Goal: Task Accomplishment & Management: Use online tool/utility

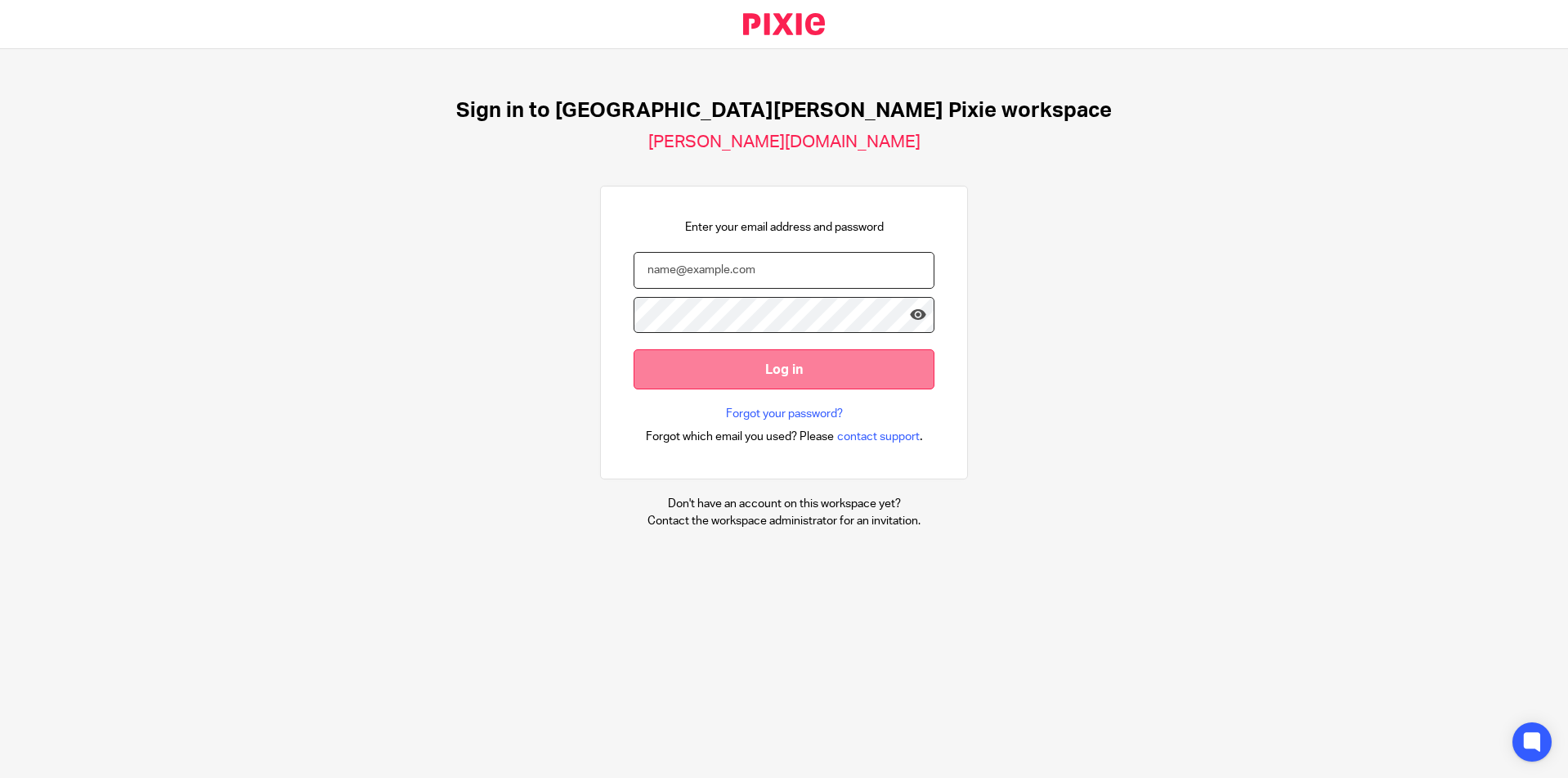
type input "emily.payne@douglassgrange.co.uk"
click at [721, 367] on input "Log in" at bounding box center [784, 369] width 301 height 40
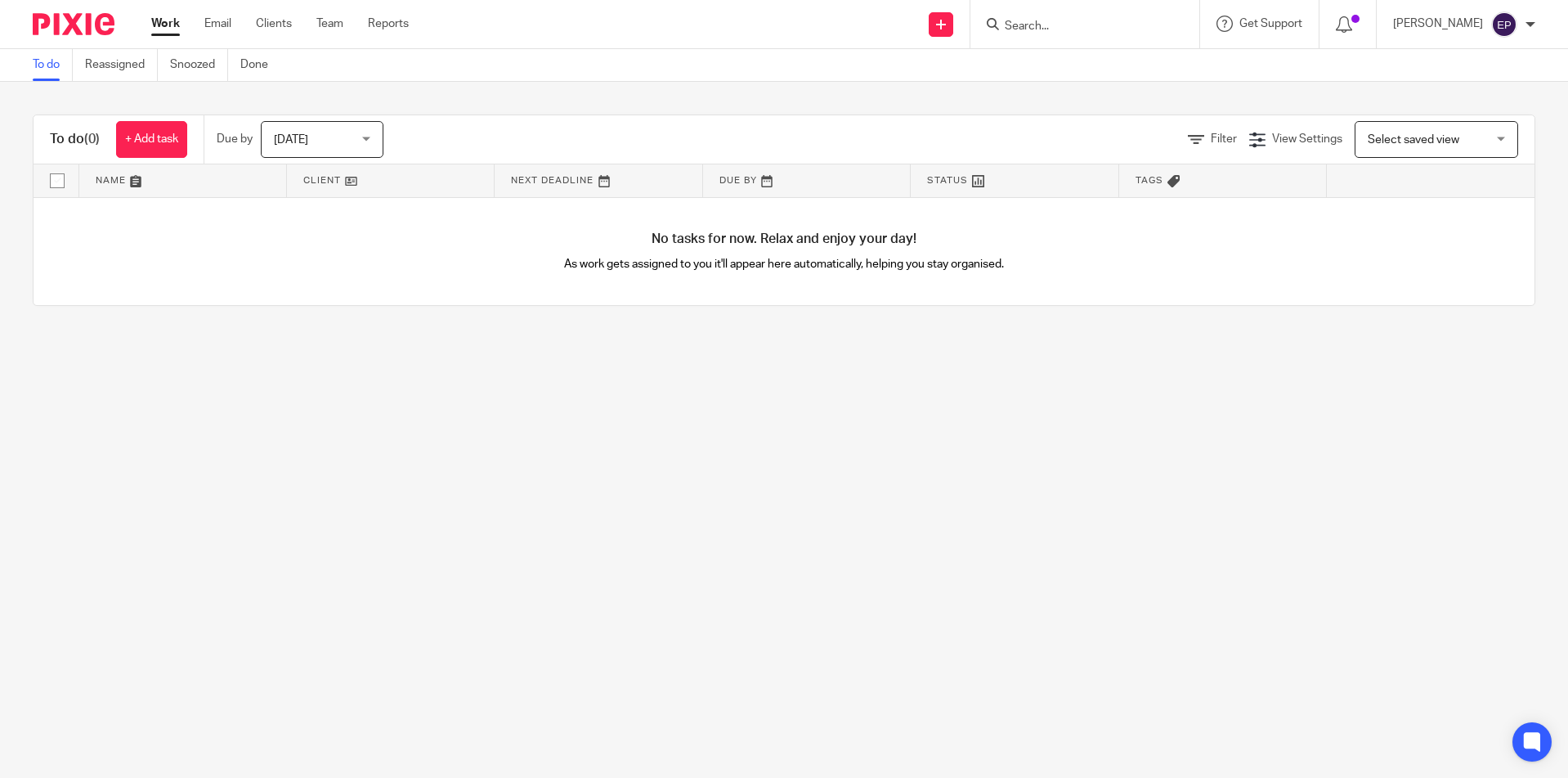
click at [376, 140] on div "Today Today" at bounding box center [322, 139] width 123 height 37
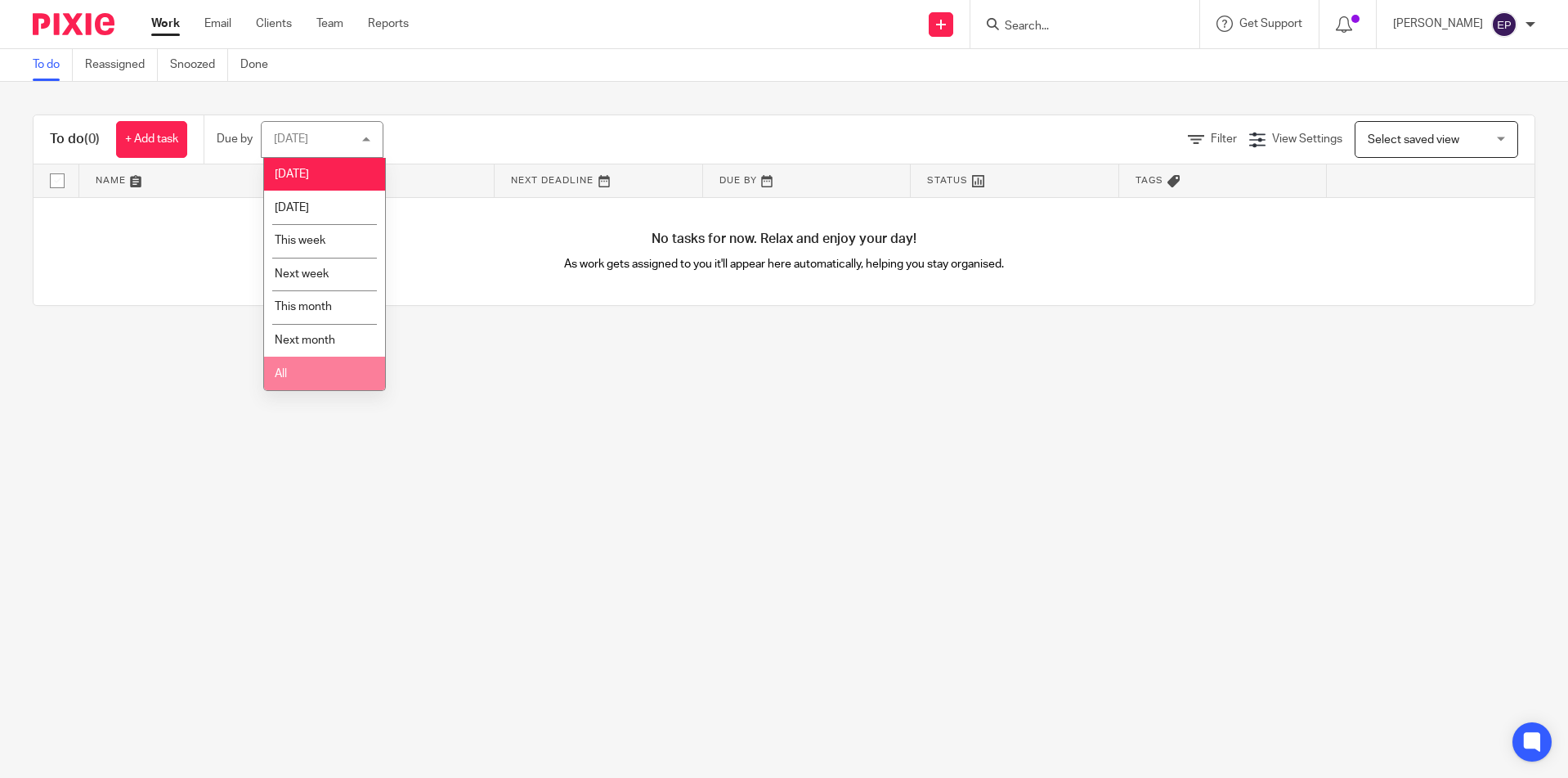
click at [296, 376] on li "All" at bounding box center [324, 373] width 121 height 34
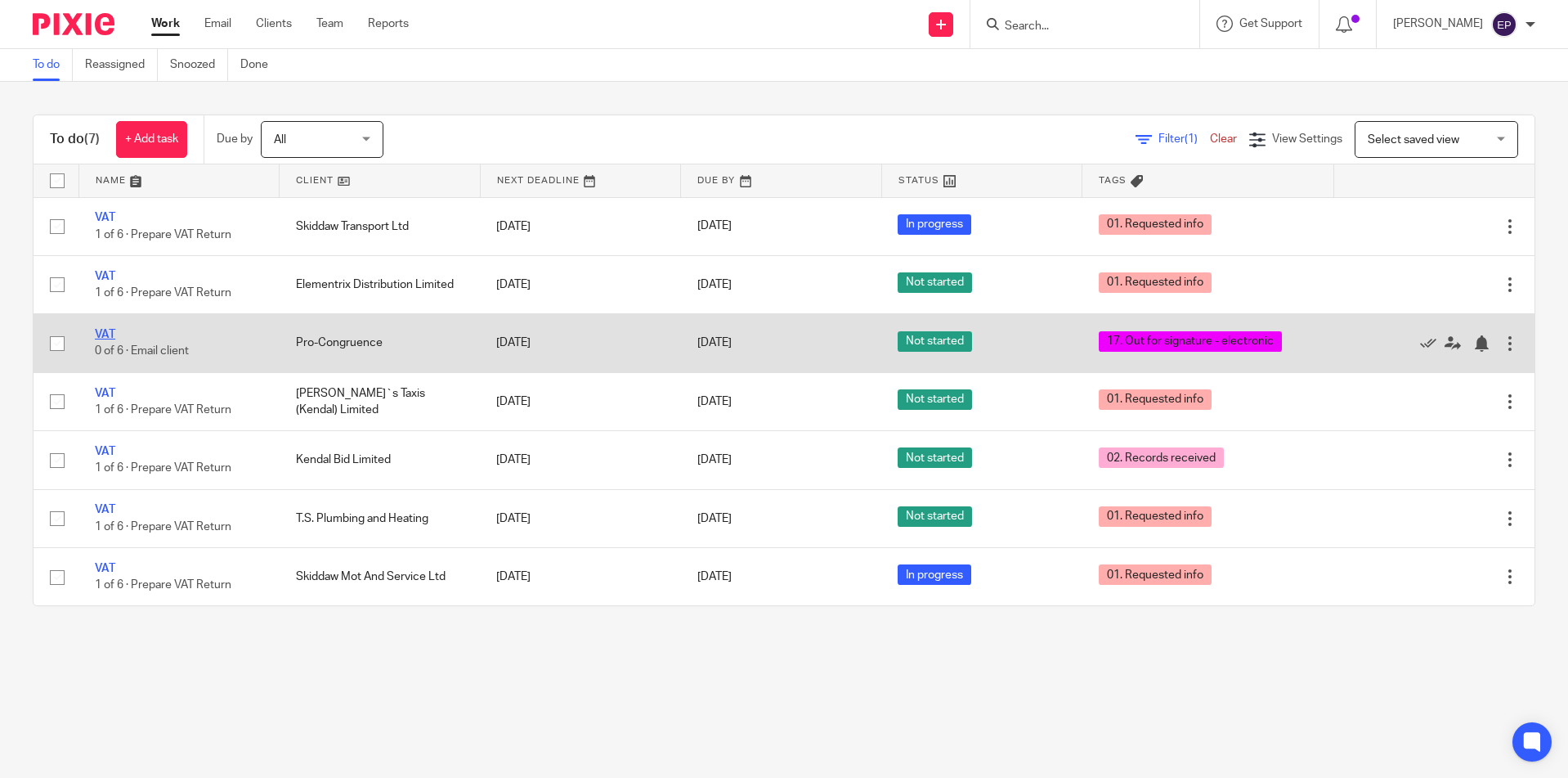
click at [102, 332] on link "VAT" at bounding box center [105, 334] width 20 height 11
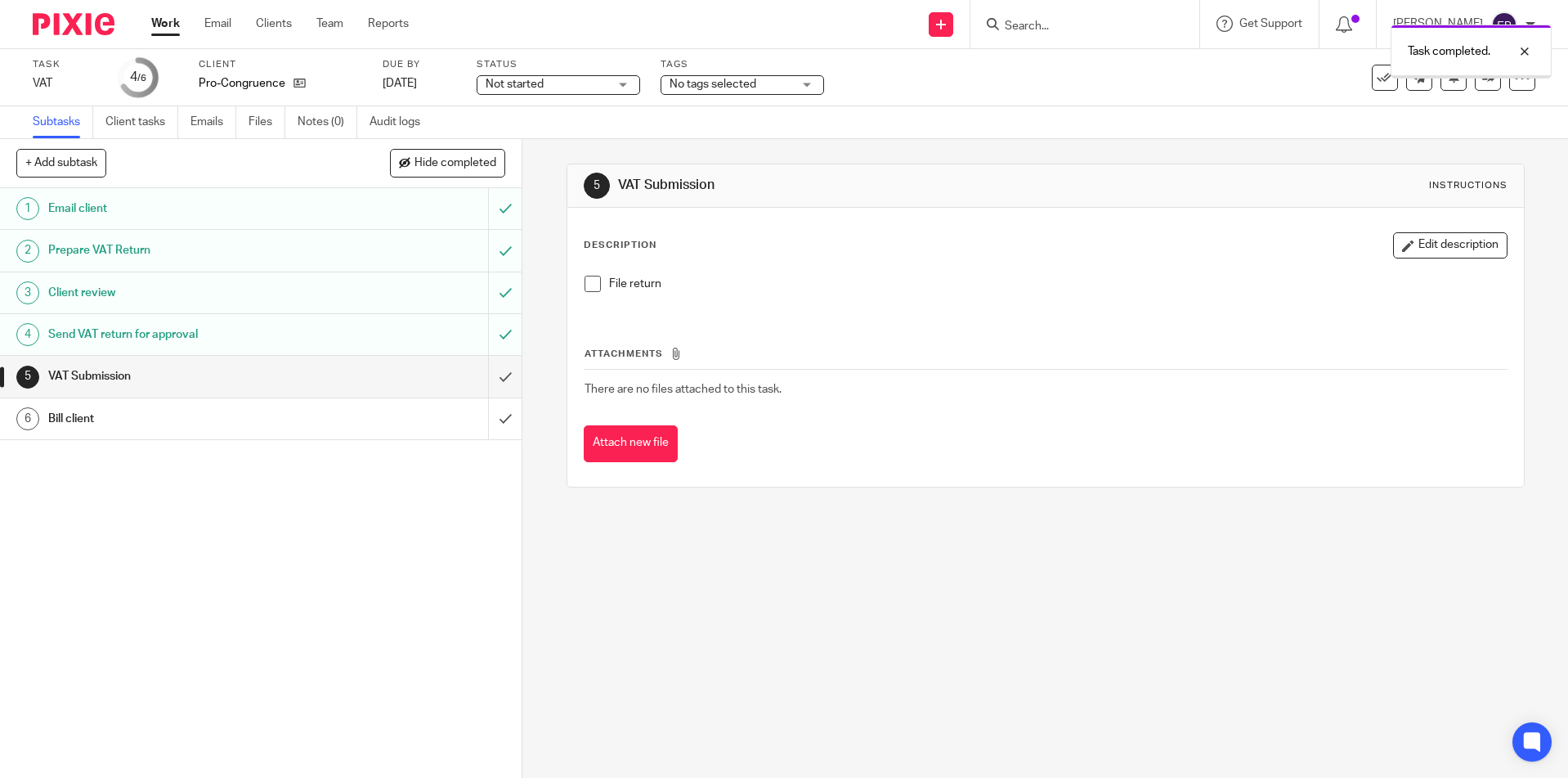
click at [486, 378] on input "submit" at bounding box center [261, 376] width 522 height 41
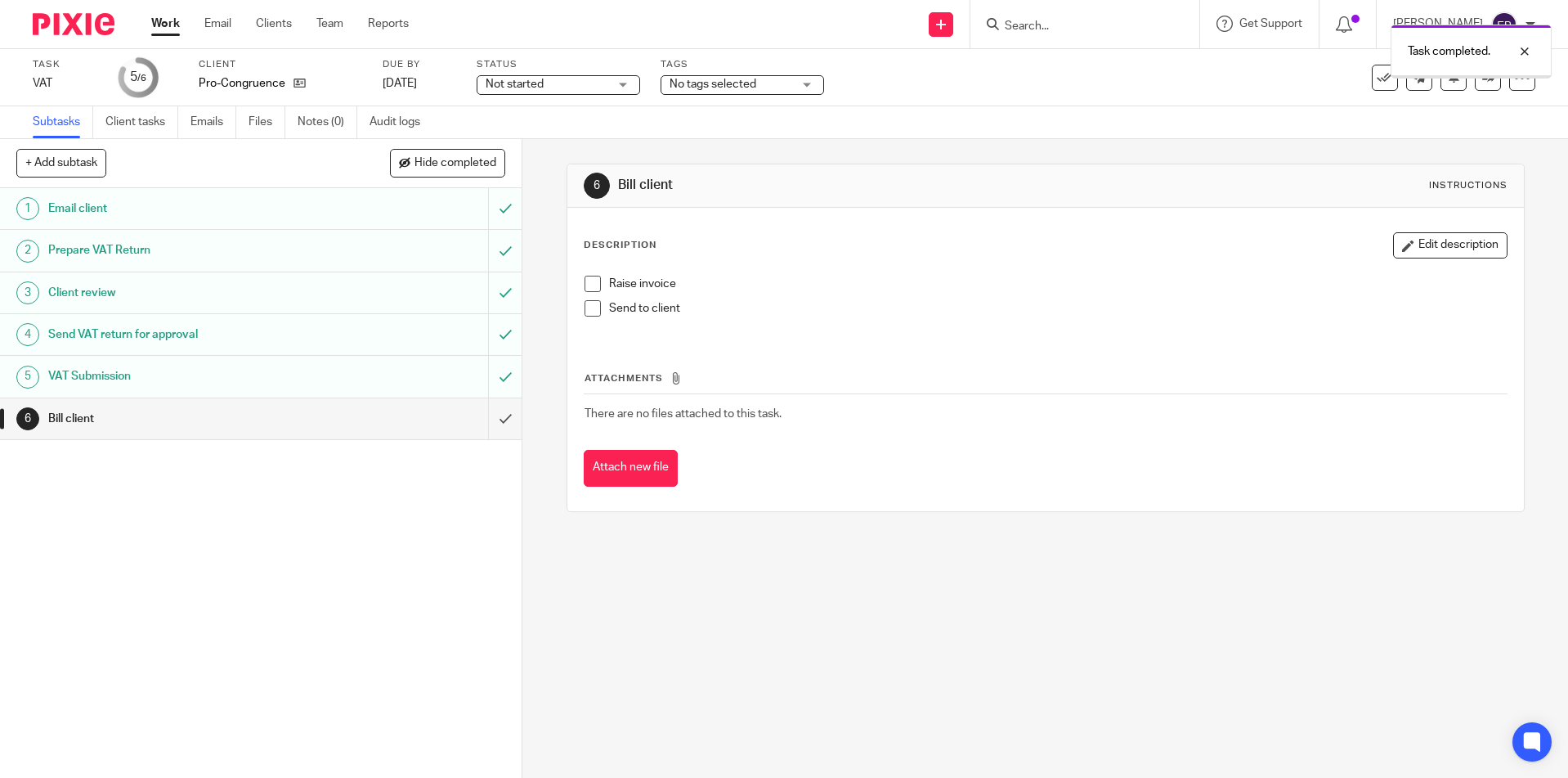
click at [488, 423] on input "submit" at bounding box center [261, 419] width 522 height 41
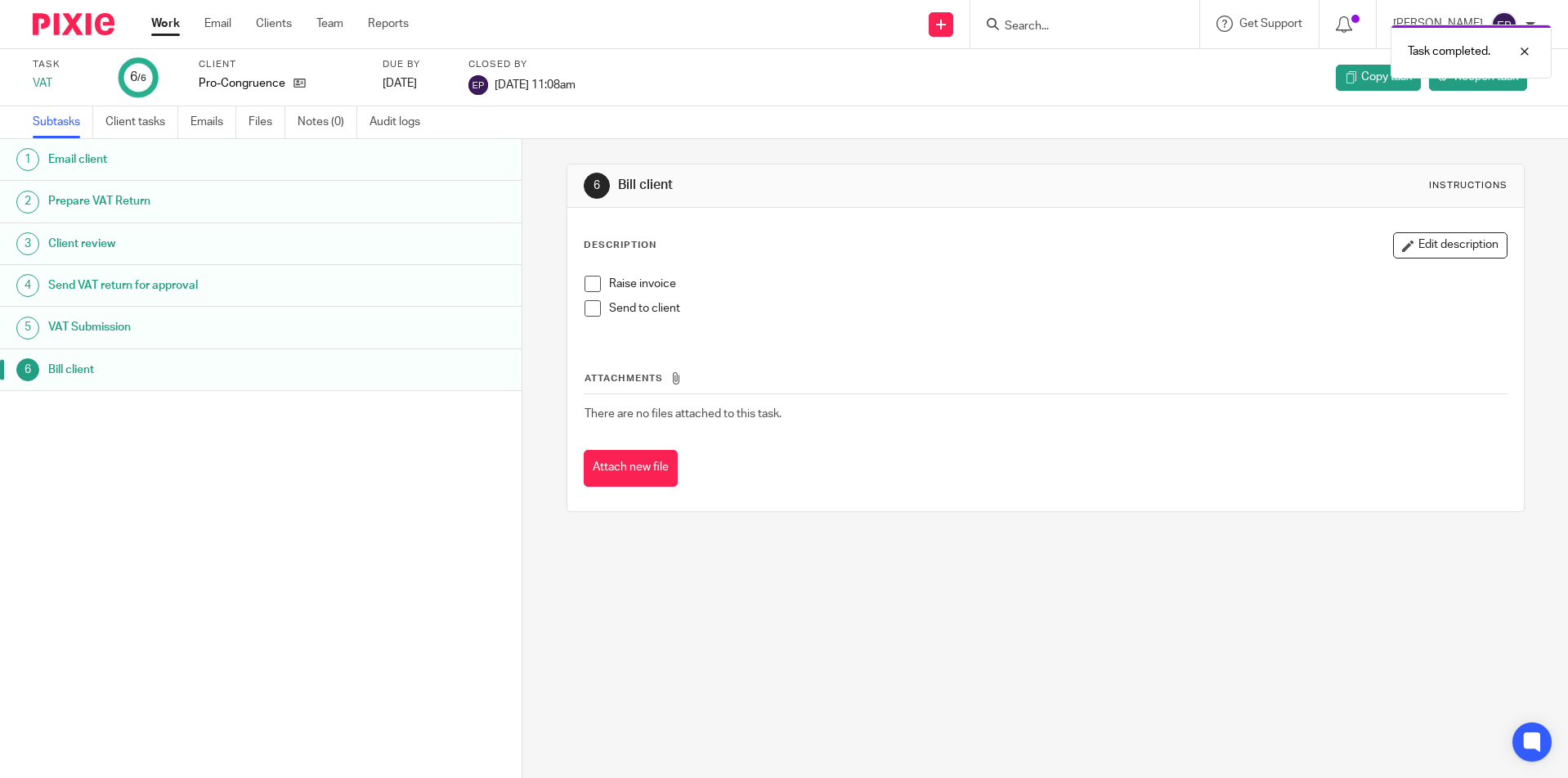
click at [161, 21] on link "Work" at bounding box center [165, 24] width 28 height 16
